Goal: Task Accomplishment & Management: Manage account settings

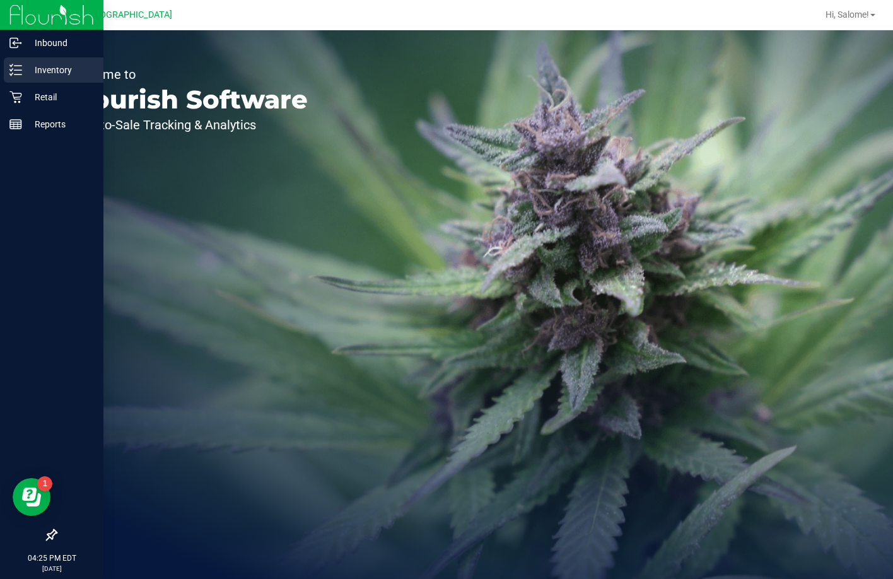
click at [15, 70] on line at bounding box center [18, 70] width 7 height 0
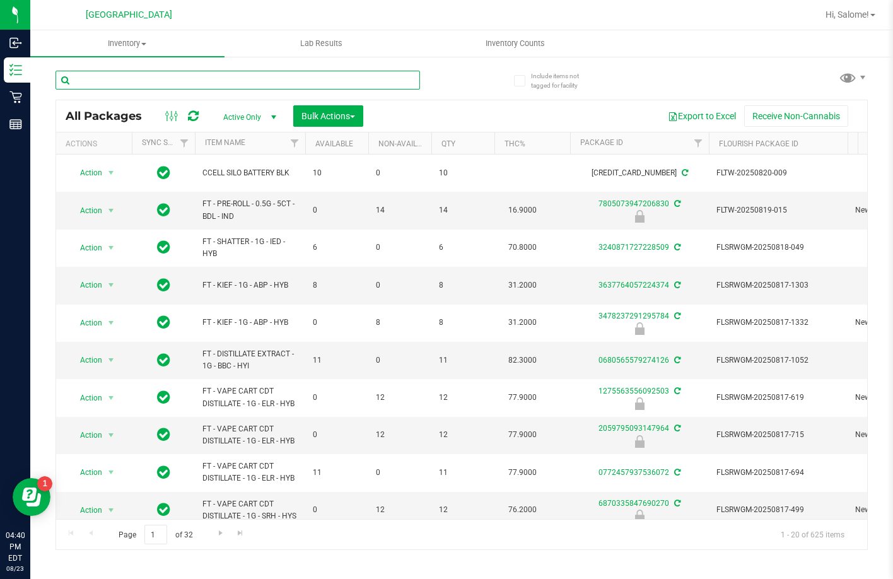
click at [234, 81] on input "text" at bounding box center [238, 80] width 365 height 19
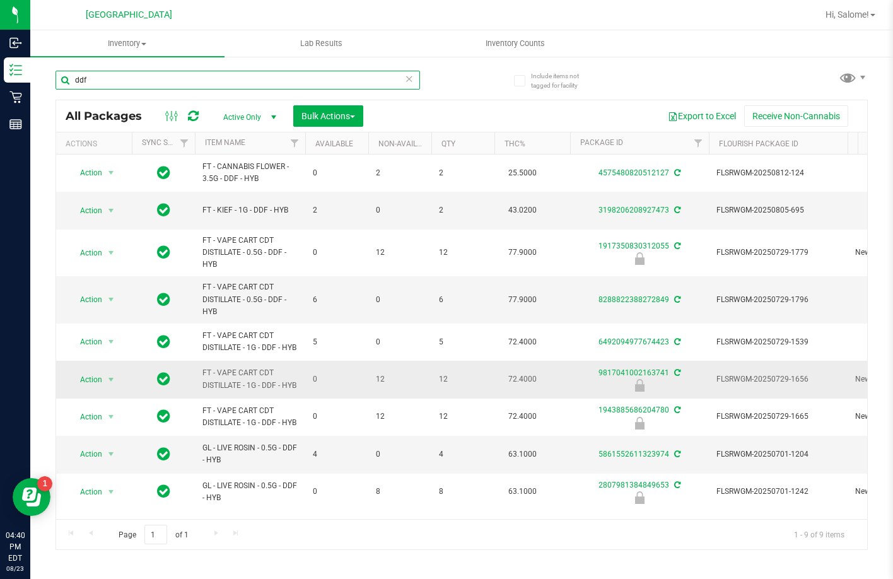
scroll to position [1, 0]
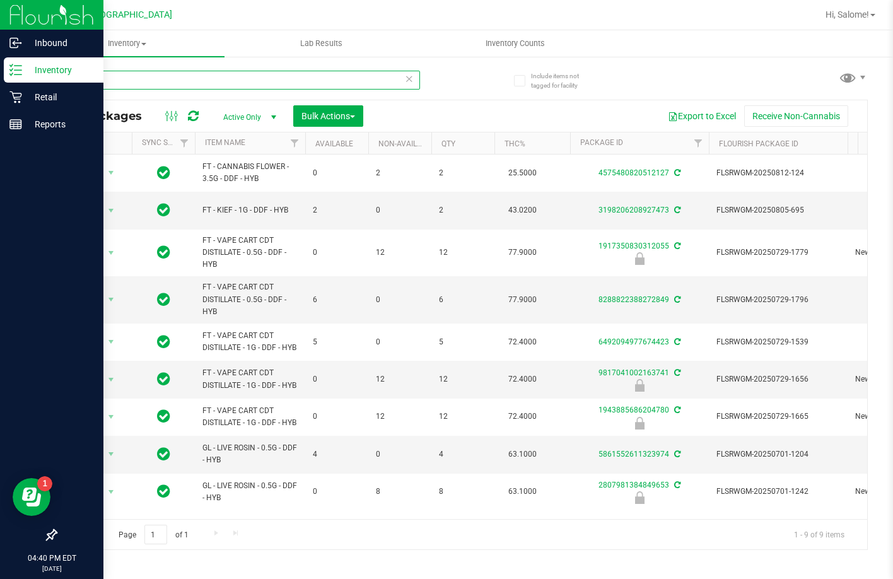
type input "ddf"
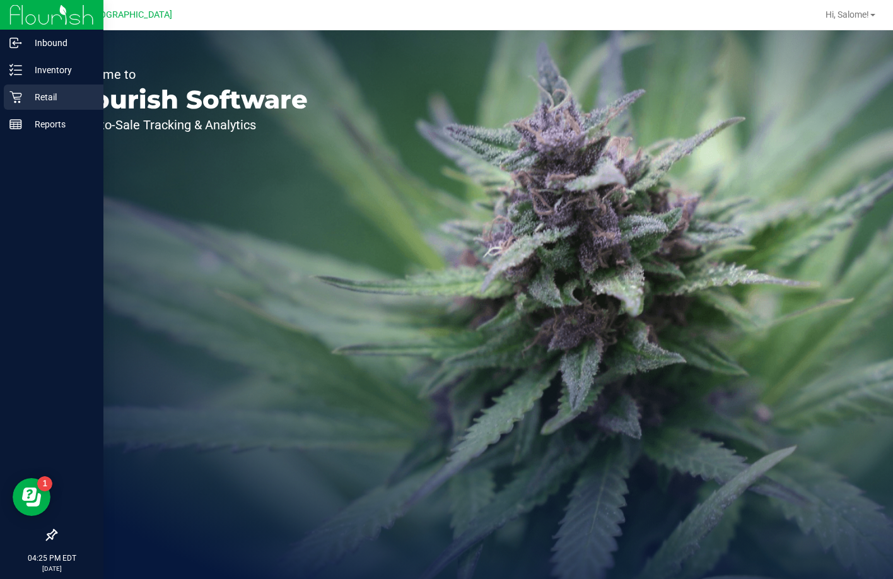
click at [27, 95] on p "Retail" at bounding box center [60, 97] width 76 height 15
